Goal: Transaction & Acquisition: Purchase product/service

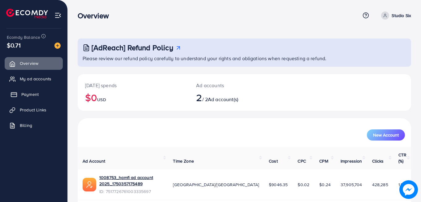
click at [29, 93] on span "Payment" at bounding box center [29, 94] width 17 height 6
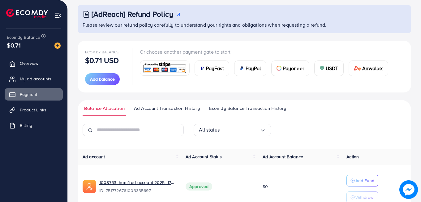
scroll to position [33, 0]
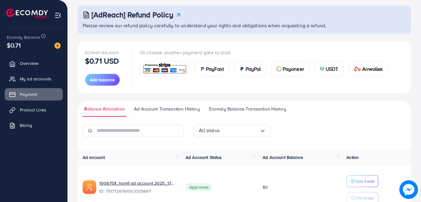
click at [323, 67] on img at bounding box center [322, 68] width 5 height 5
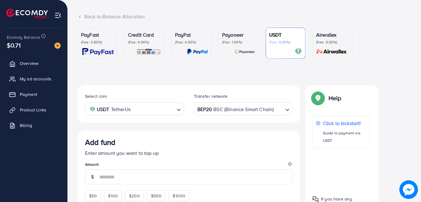
scroll to position [109, 0]
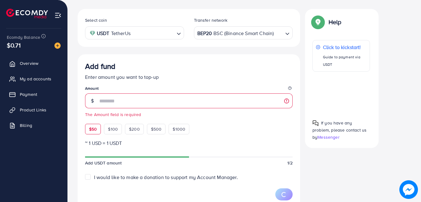
click at [87, 121] on div "$50 $100 $200 $500 $1000" at bounding box center [148, 127] width 127 height 14
click at [91, 126] on span "$50" at bounding box center [93, 129] width 8 height 6
type input "**"
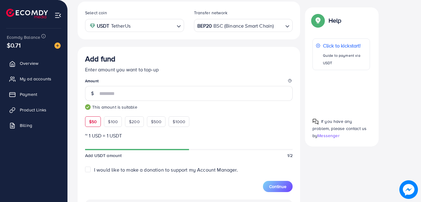
scroll to position [137, 0]
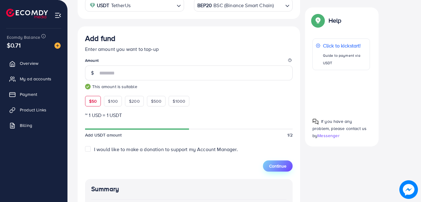
click at [280, 166] on span "Continue" at bounding box center [277, 166] width 17 height 6
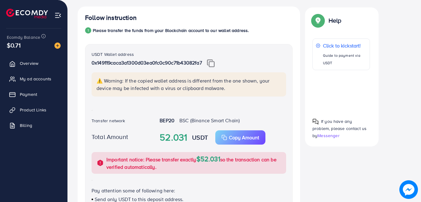
scroll to position [111, 0]
click at [211, 64] on img at bounding box center [211, 63] width 8 height 8
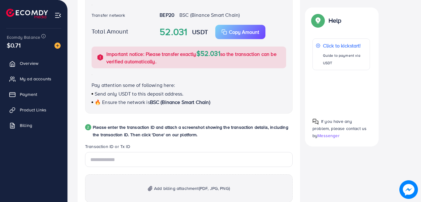
scroll to position [230, 0]
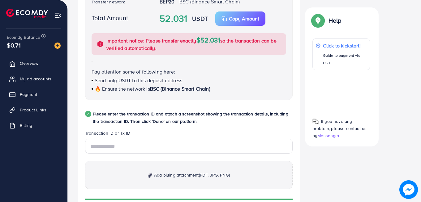
click at [179, 179] on p "Add billing attachment (PDF, JPG, PNG)" at bounding box center [189, 175] width 208 height 28
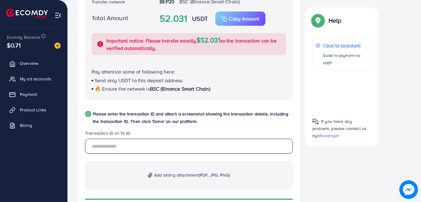
click at [173, 142] on input "text" at bounding box center [189, 145] width 208 height 15
paste input "**********"
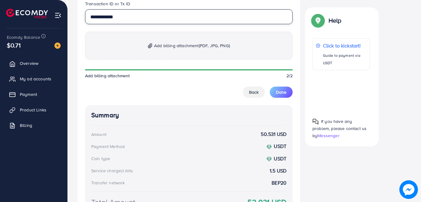
scroll to position [359, 0]
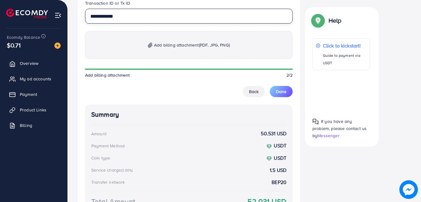
type input "**********"
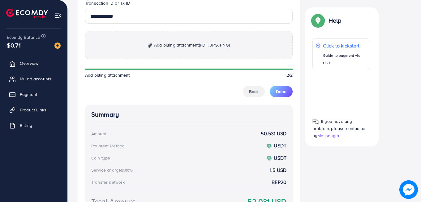
click at [199, 44] on span "Add billing attachment (PDF, JPG, PNG)" at bounding box center [192, 44] width 76 height 7
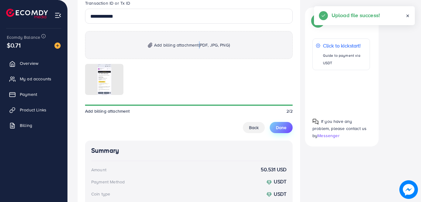
click at [278, 131] on button "Done" at bounding box center [281, 127] width 23 height 11
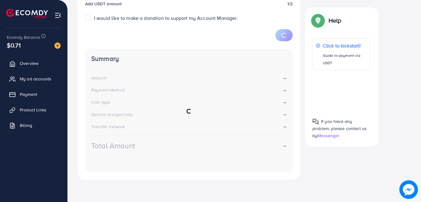
scroll to position [109, 0]
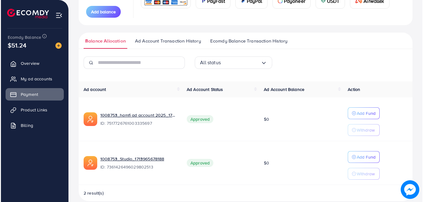
scroll to position [110, 0]
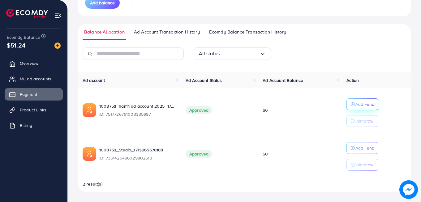
click at [361, 105] on p "Add Fund" at bounding box center [365, 103] width 19 height 7
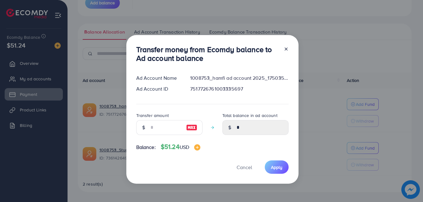
click at [195, 125] on img at bounding box center [191, 127] width 11 height 7
type input "**"
type input "*****"
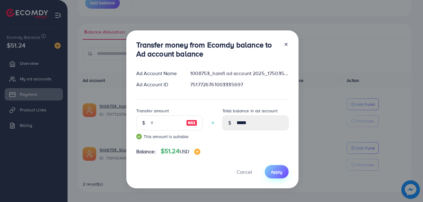
click at [284, 171] on button "Apply" at bounding box center [277, 171] width 24 height 13
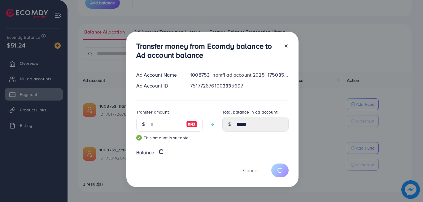
type input "*"
